Goal: Book appointment/travel/reservation

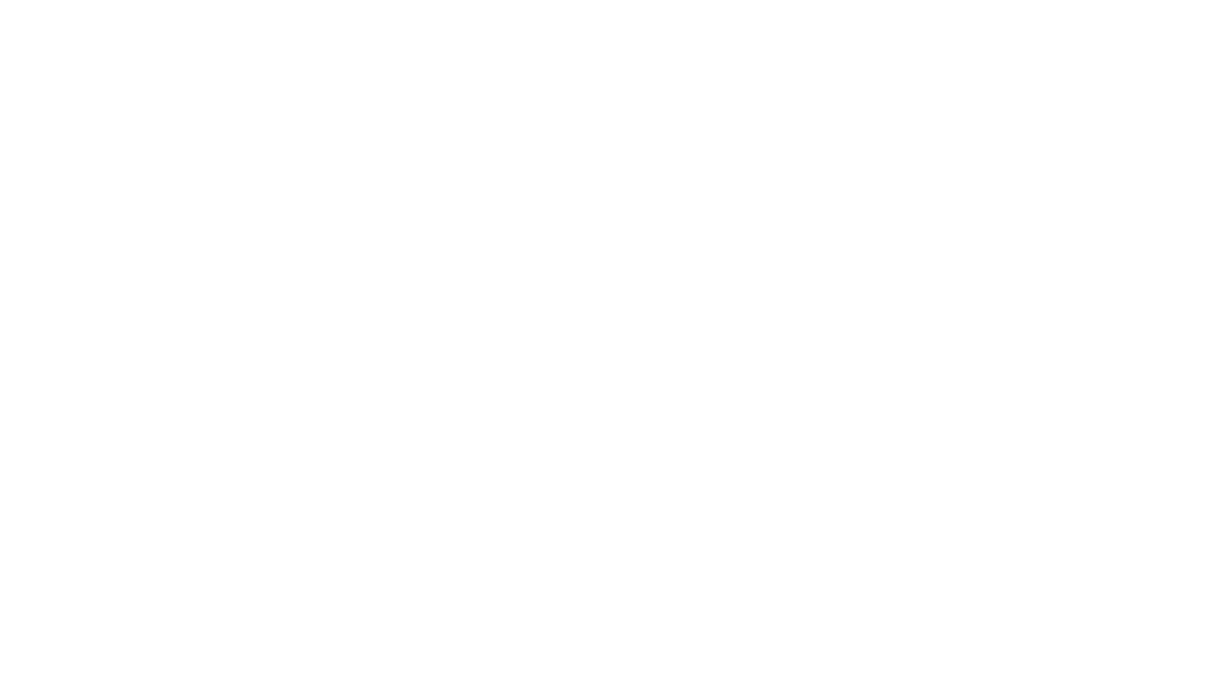
select select "**"
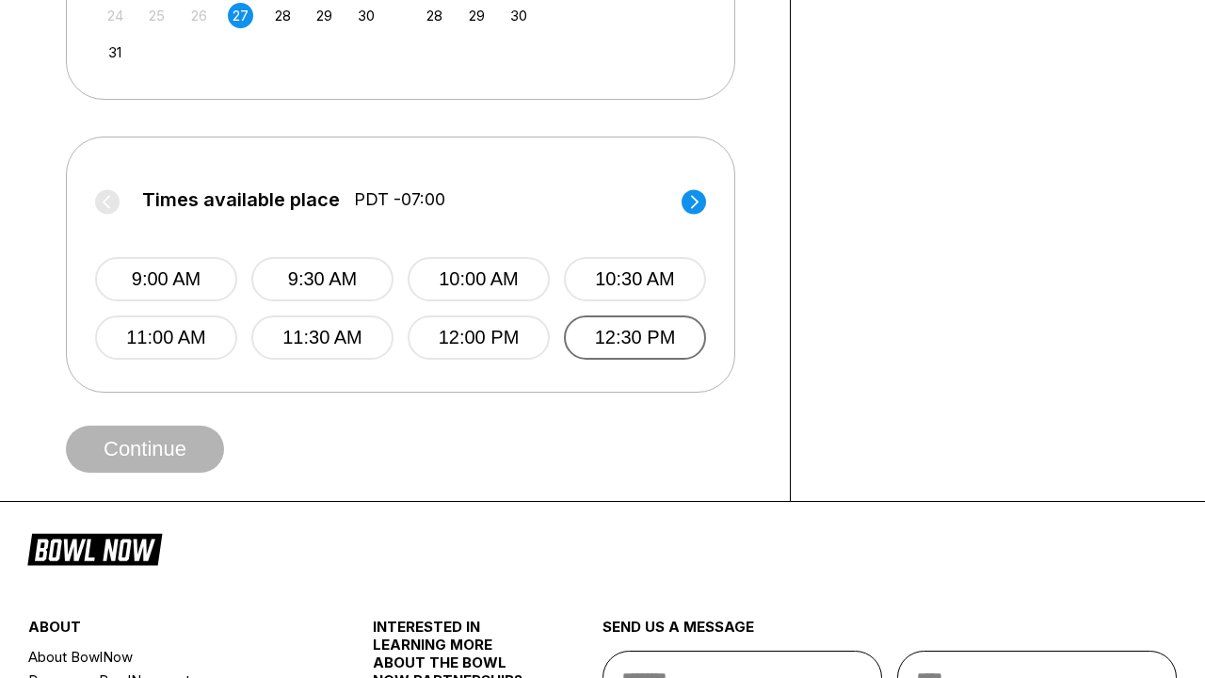
click at [634, 338] on button "12:30 PM" at bounding box center [635, 337] width 142 height 44
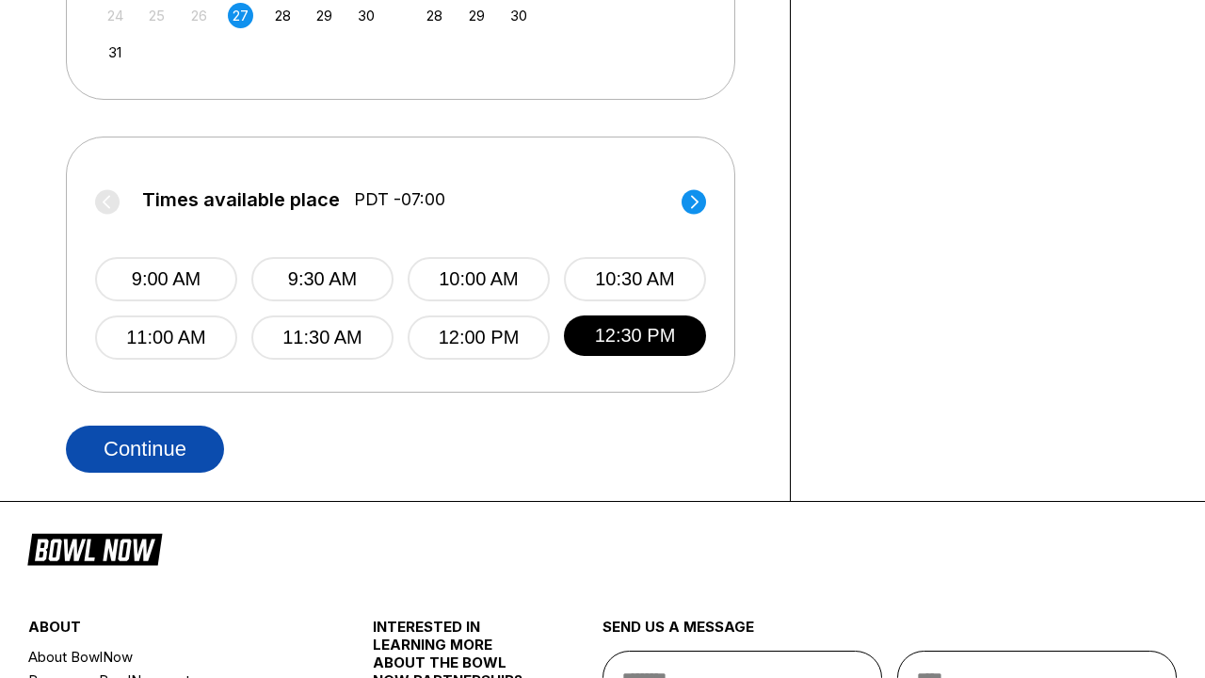
click at [150, 447] on button "Continue" at bounding box center [145, 448] width 158 height 47
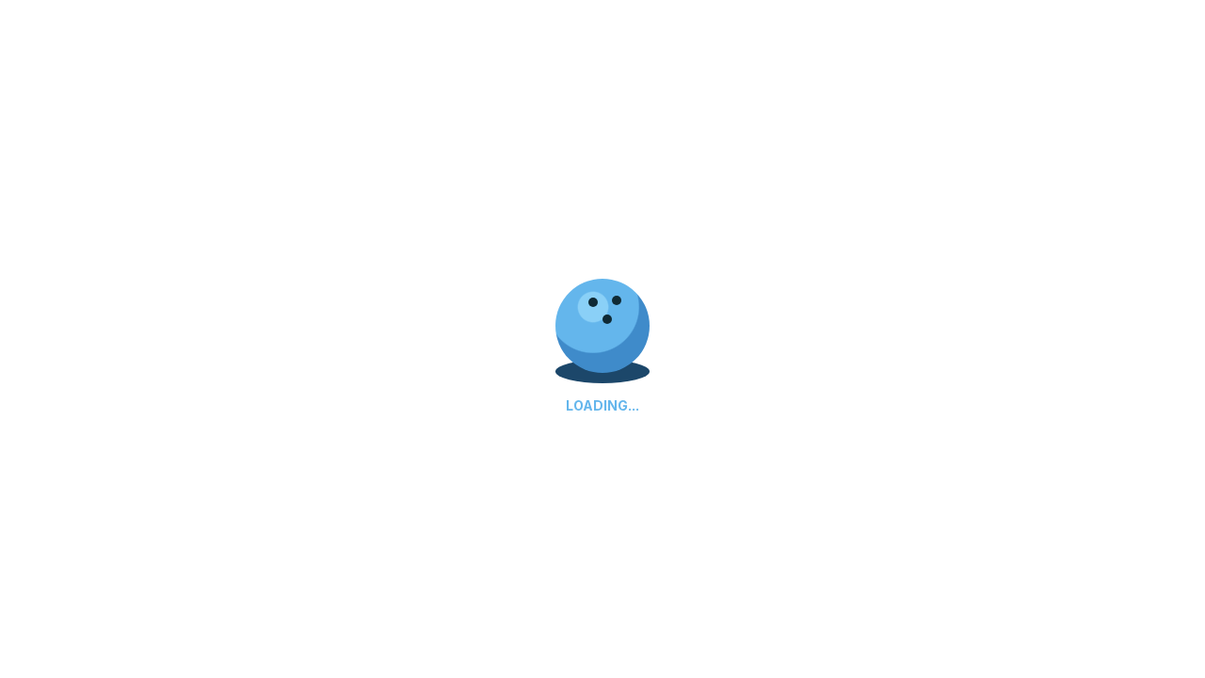
select select "**"
